Goal: Task Accomplishment & Management: Use online tool/utility

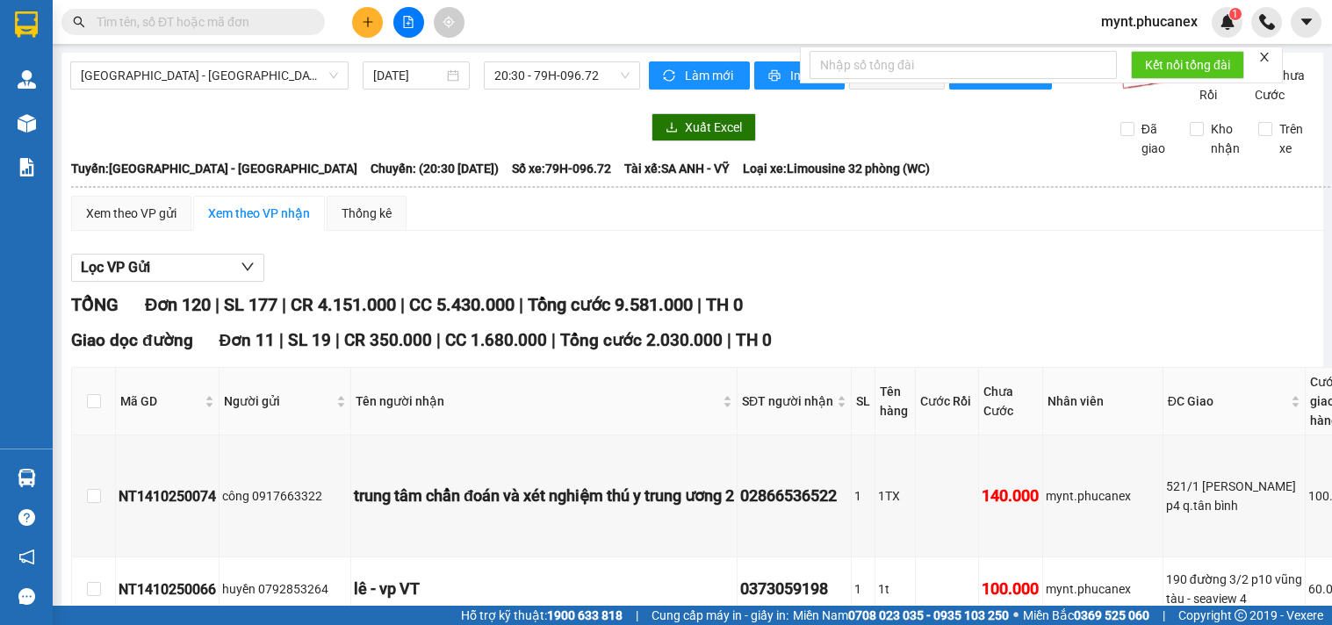
click at [116, 27] on input "text" at bounding box center [200, 21] width 207 height 19
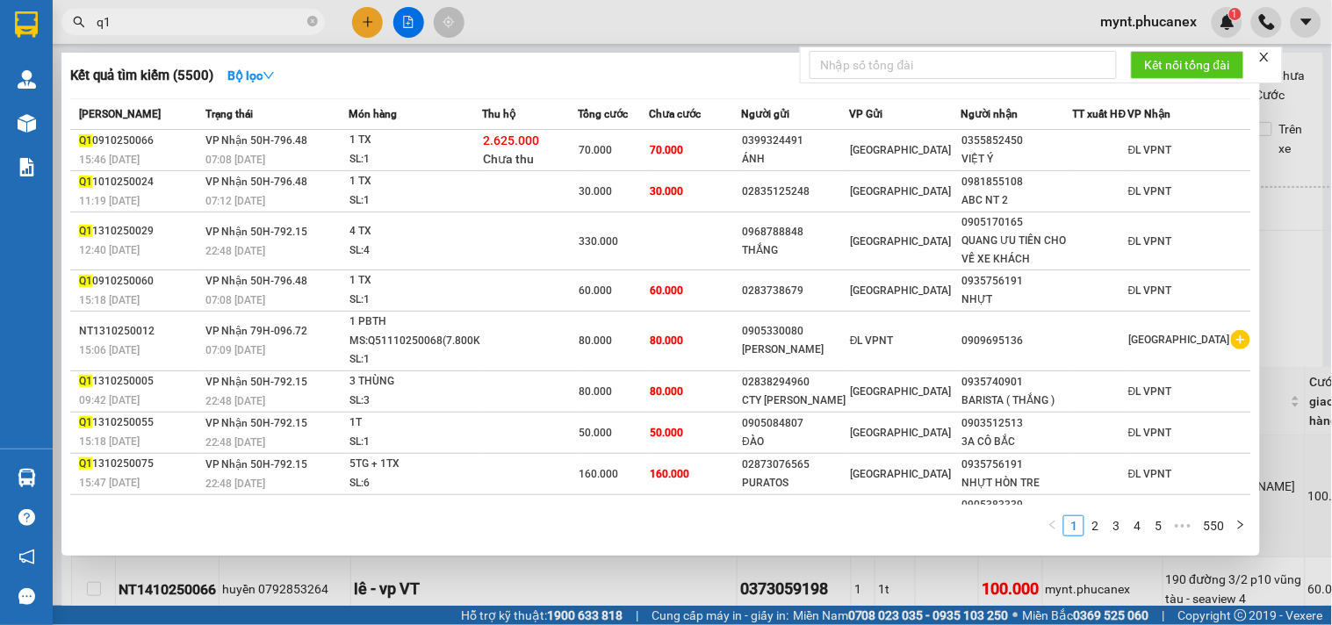
click at [103, 28] on input "q1" at bounding box center [200, 21] width 207 height 19
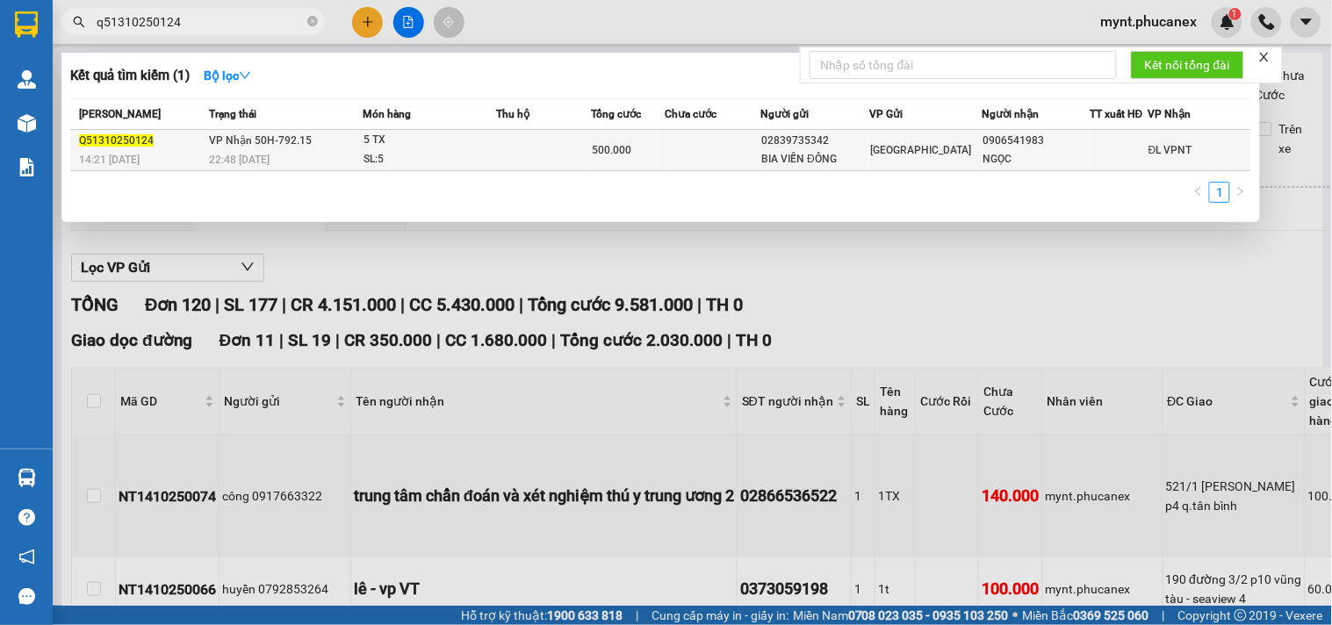
type input "q51310250124"
click at [621, 149] on span "500.000" at bounding box center [611, 150] width 39 height 12
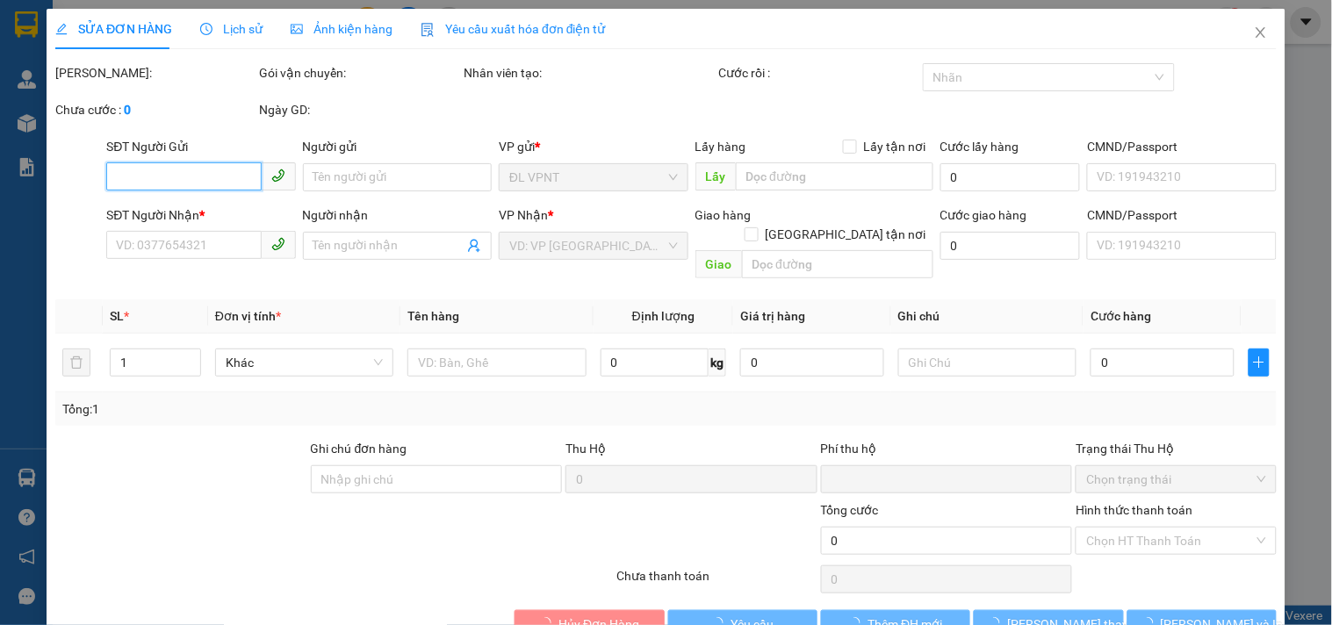
type input "02839735342"
type input "BIA VIỄN ĐÔNG"
type input "0906541983"
type input "NGỌC"
type input "0"
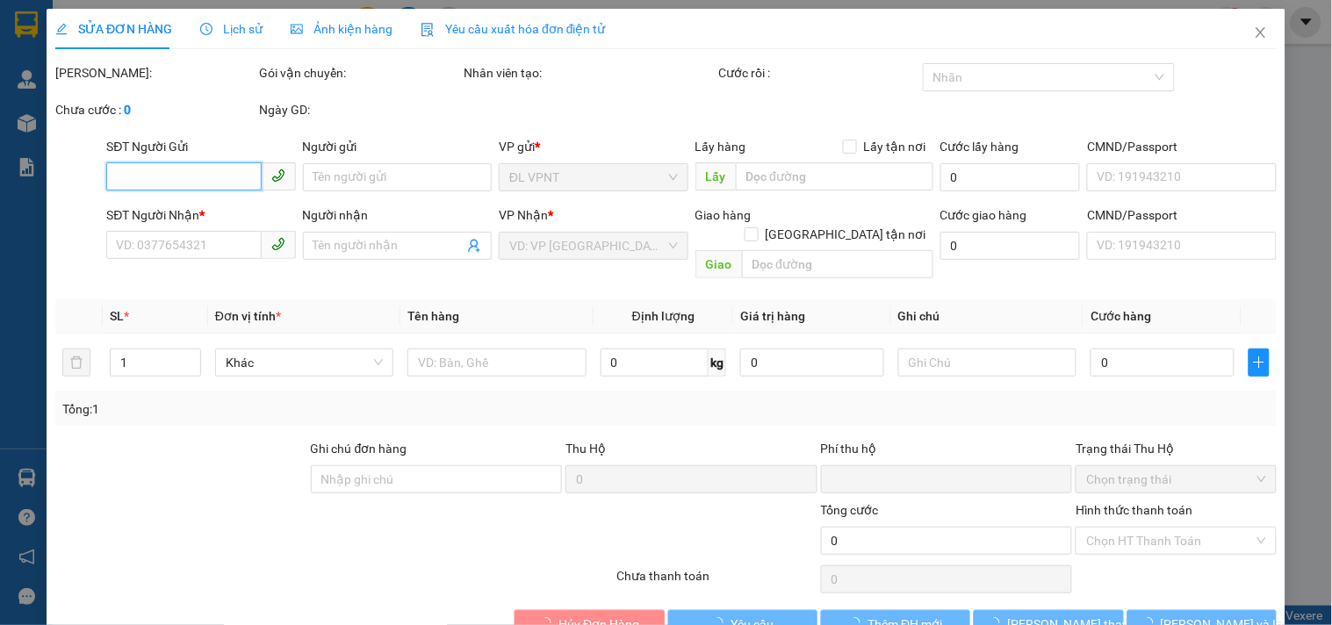
type input "500.000"
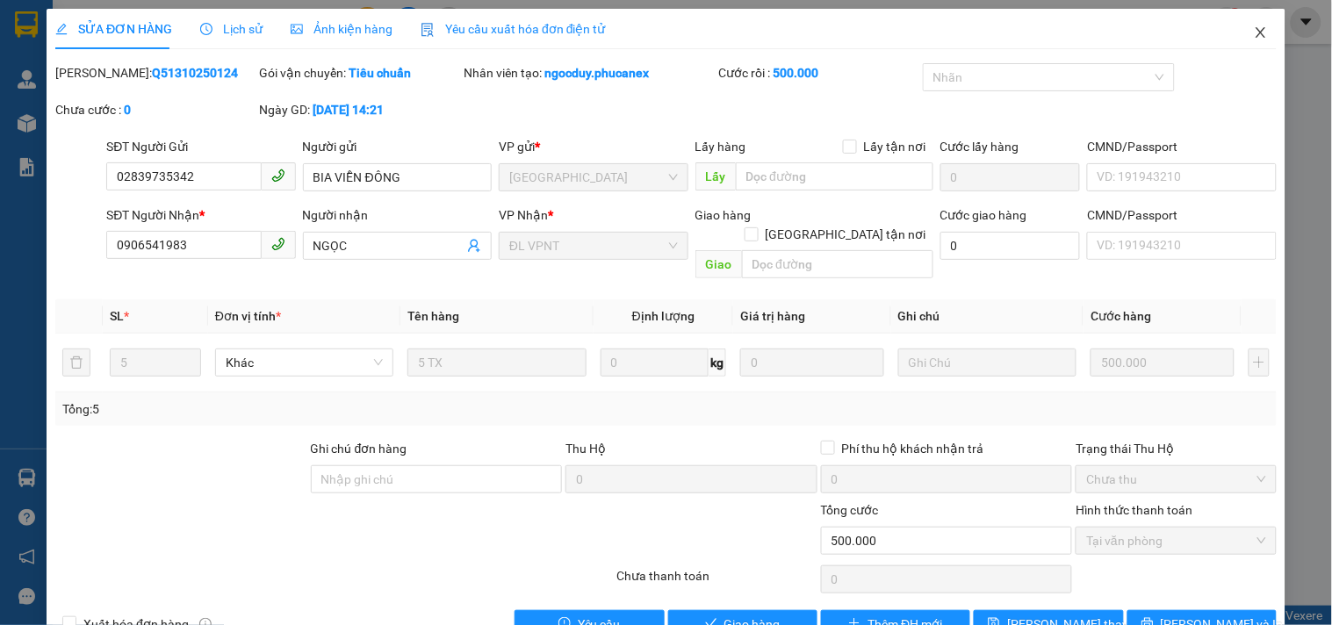
click at [1255, 35] on icon "close" at bounding box center [1260, 32] width 10 height 11
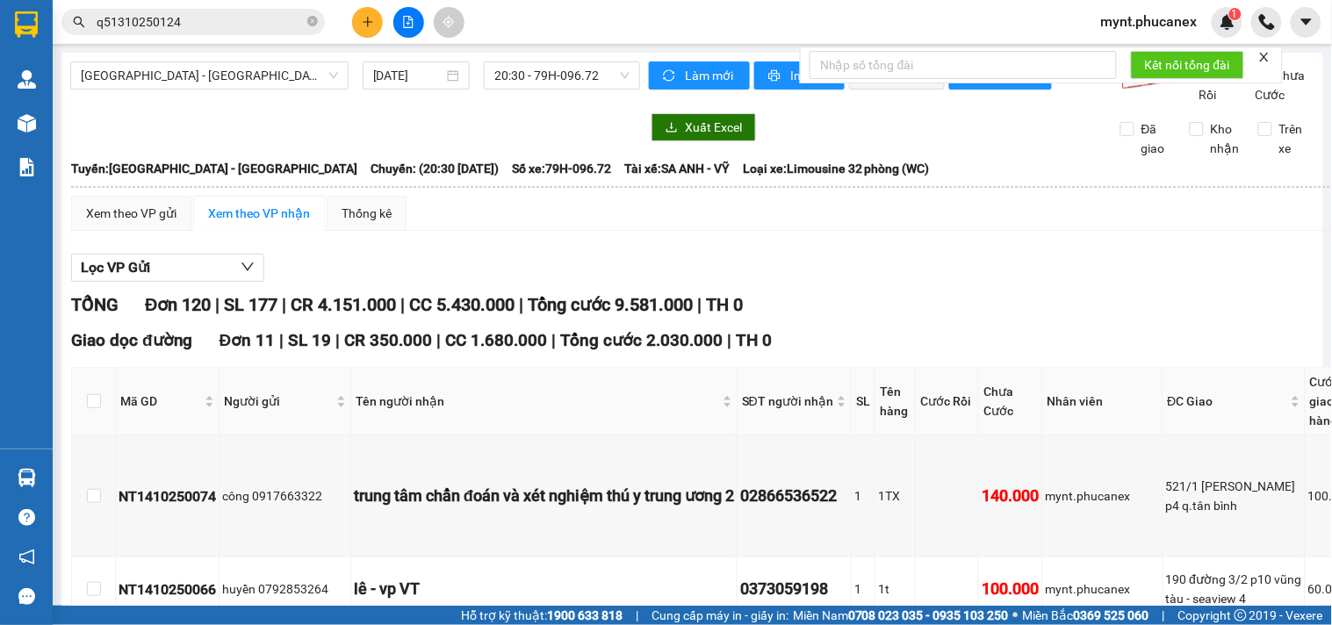
click at [498, 275] on div "Lọc VP Gửi" at bounding box center [786, 268] width 1430 height 29
click at [1172, 25] on span "mynt.phucanex" at bounding box center [1149, 22] width 125 height 22
click at [1138, 56] on span "Đăng xuất" at bounding box center [1158, 54] width 87 height 19
